Goal: Task Accomplishment & Management: Use online tool/utility

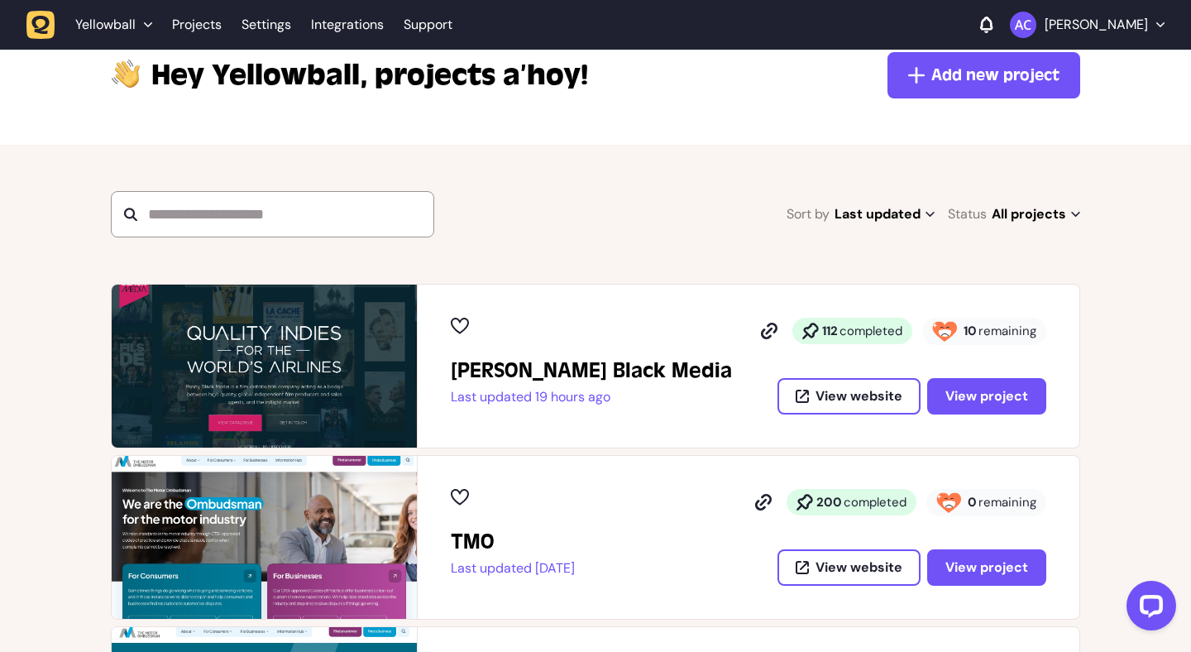
scroll to position [120, 0]
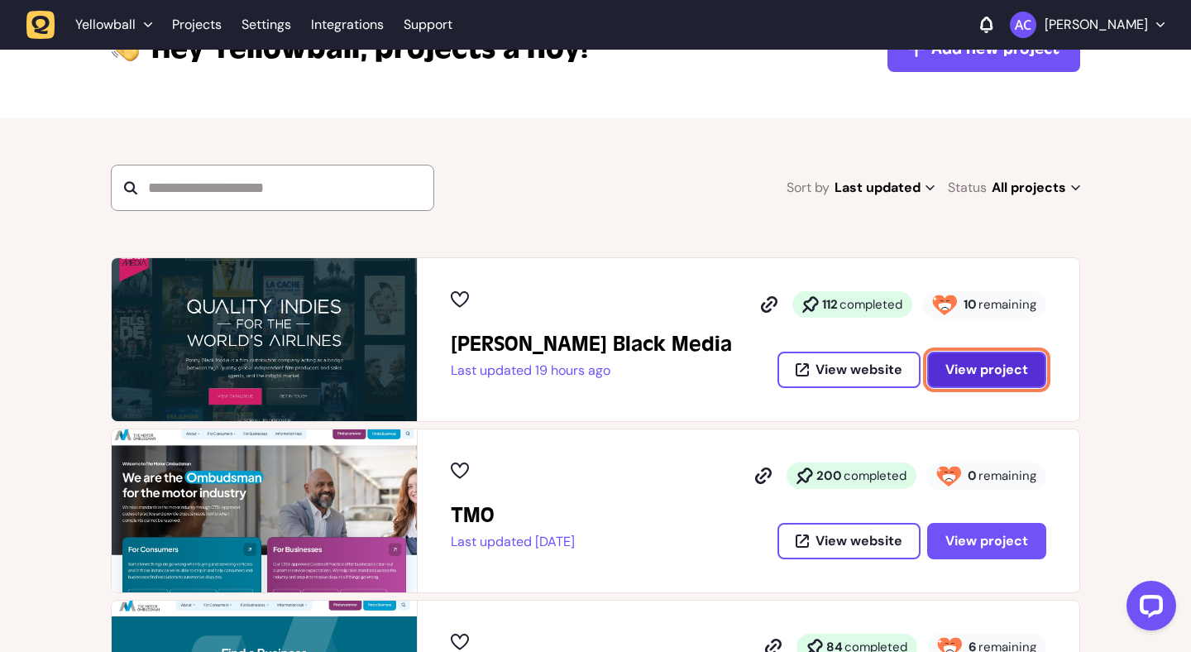
click at [1006, 375] on span "View project" at bounding box center [986, 369] width 83 height 13
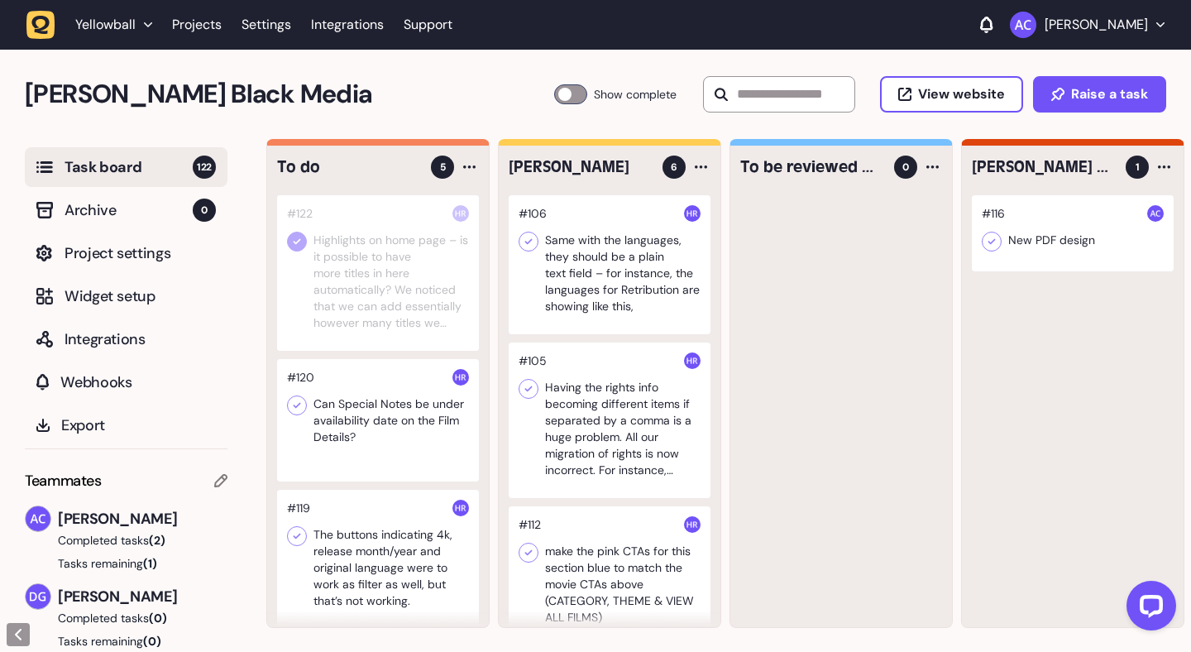
click at [361, 303] on div at bounding box center [378, 272] width 202 height 155
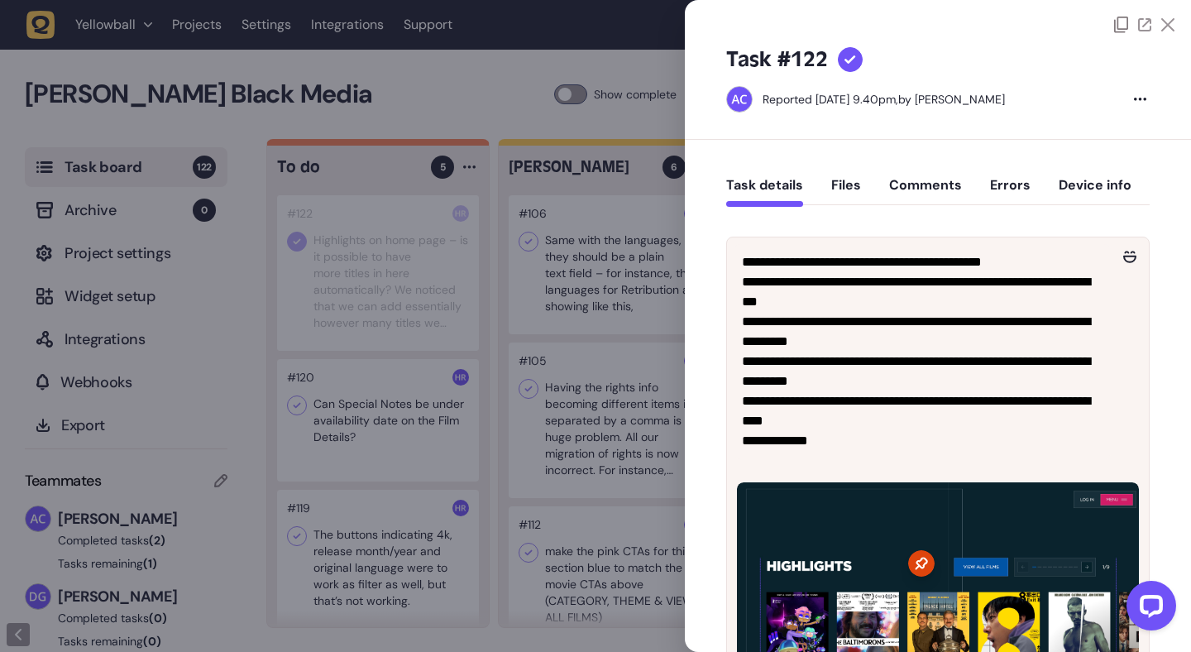
click at [1168, 23] on icon at bounding box center [1167, 24] width 13 height 13
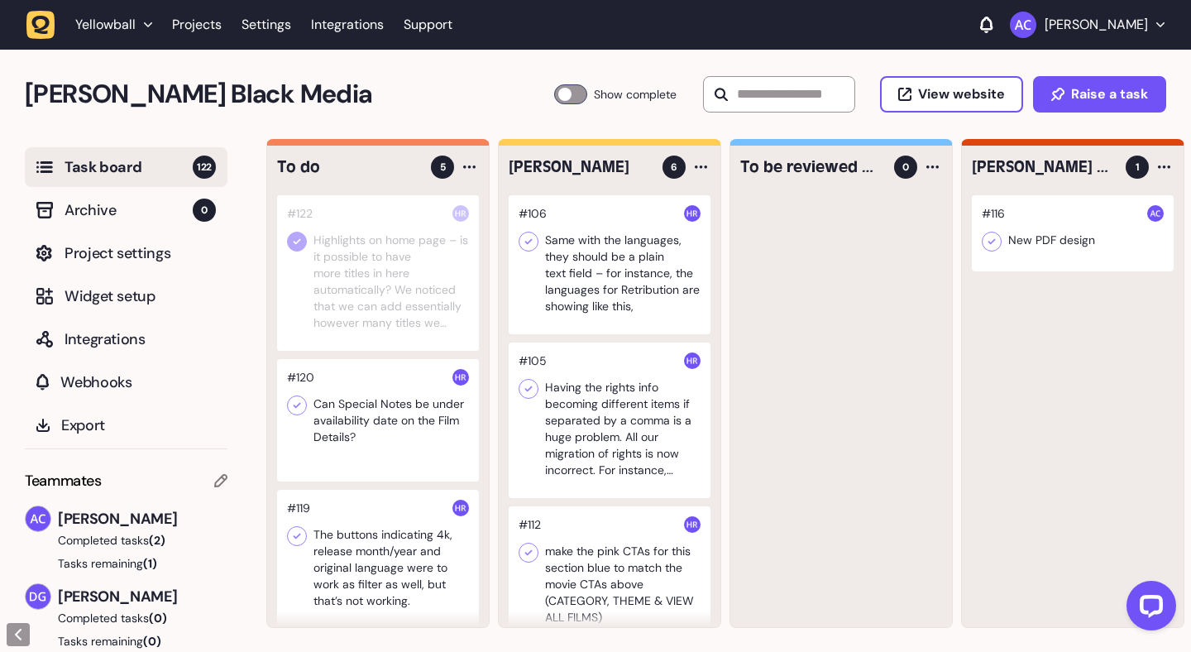
click at [388, 290] on div at bounding box center [378, 272] width 202 height 155
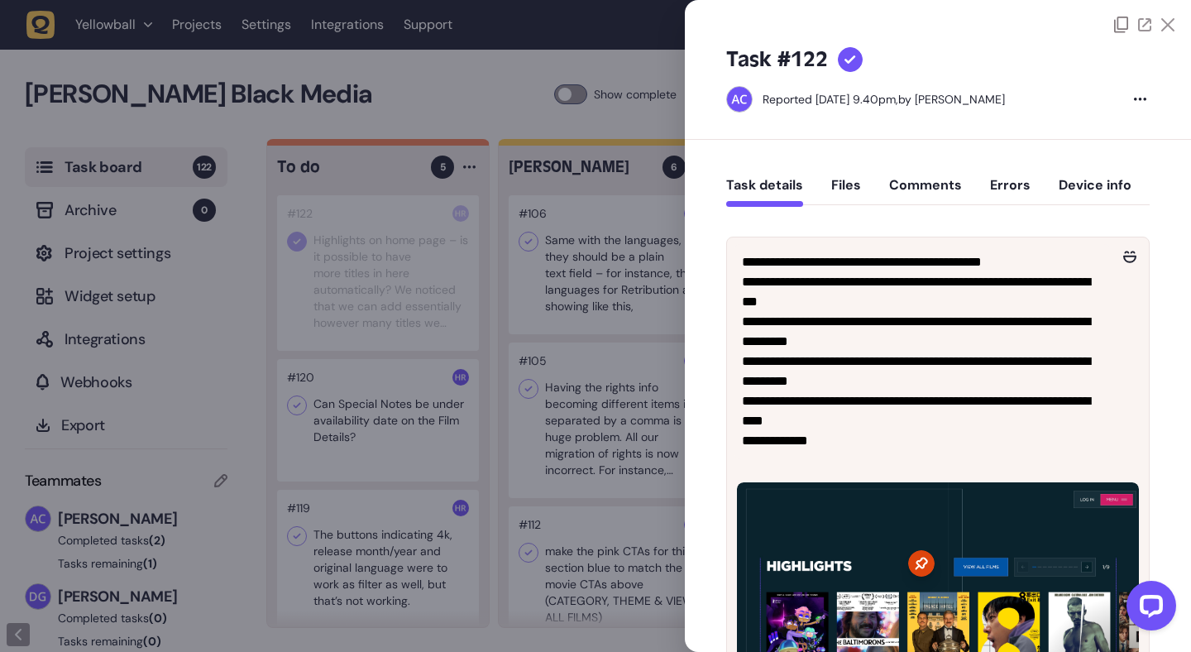
click at [927, 193] on button "Comments" at bounding box center [925, 192] width 73 height 30
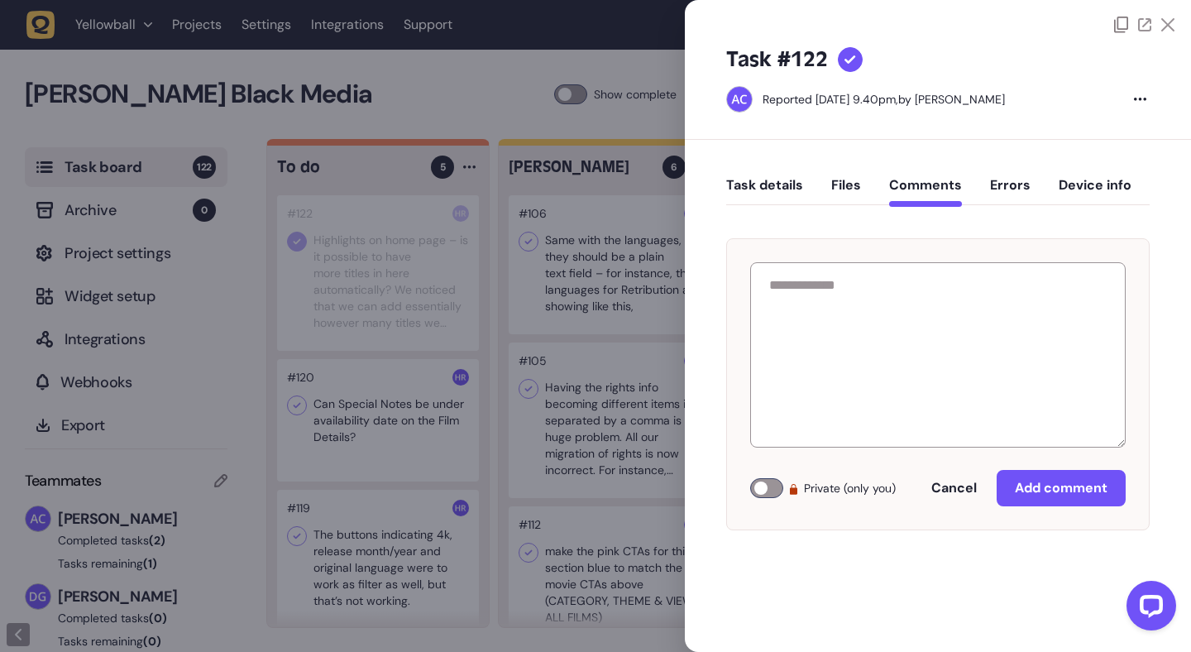
click at [1168, 27] on icon at bounding box center [1167, 24] width 13 height 13
